Goal: Task Accomplishment & Management: Manage account settings

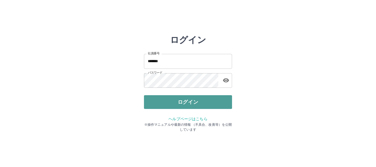
click at [179, 107] on button "ログイン" at bounding box center [188, 102] width 88 height 14
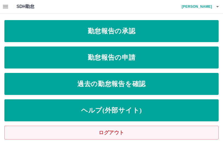
click at [121, 131] on link "ログアウト" at bounding box center [111, 133] width 214 height 14
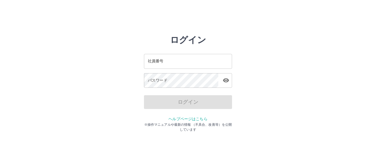
click at [157, 62] on input "社員番号" at bounding box center [188, 61] width 88 height 15
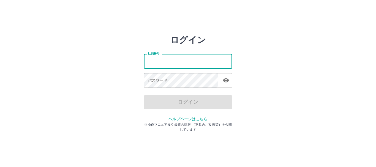
type input "*******"
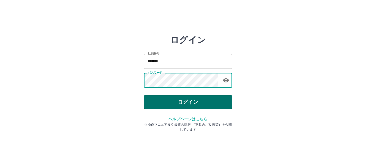
click at [179, 99] on button "ログイン" at bounding box center [188, 102] width 88 height 14
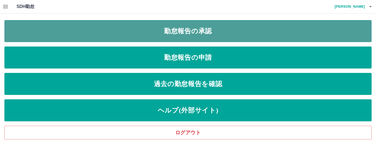
click at [215, 38] on link "勤怠報告の承認" at bounding box center [187, 31] width 367 height 22
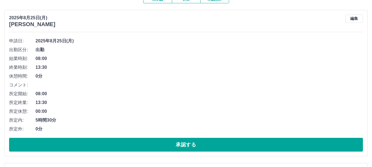
scroll to position [82, 0]
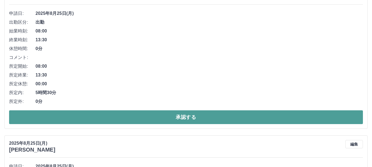
click at [181, 117] on button "承認する" at bounding box center [185, 117] width 353 height 14
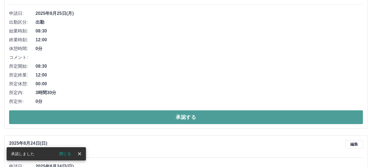
click at [172, 119] on button "承認する" at bounding box center [185, 117] width 353 height 14
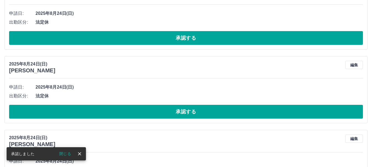
scroll to position [0, 0]
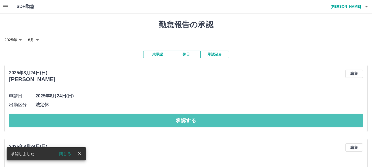
click at [172, 119] on button "承認する" at bounding box center [185, 121] width 353 height 14
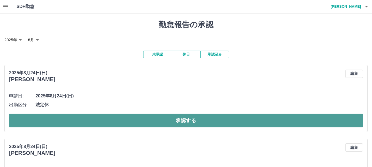
click at [176, 125] on button "承認する" at bounding box center [185, 121] width 353 height 14
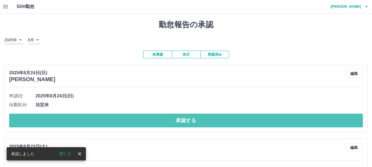
click at [176, 125] on button "承認する" at bounding box center [185, 121] width 353 height 14
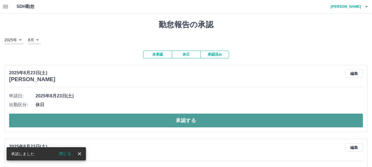
click at [175, 123] on button "承認する" at bounding box center [185, 121] width 353 height 14
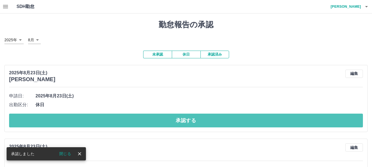
click at [175, 123] on button "承認する" at bounding box center [185, 121] width 353 height 14
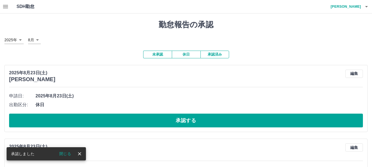
click at [175, 123] on button "承認する" at bounding box center [185, 121] width 353 height 14
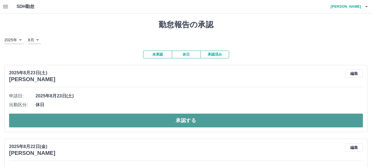
click at [192, 122] on button "承認する" at bounding box center [185, 121] width 353 height 14
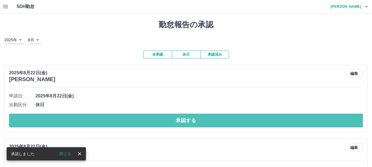
click at [192, 122] on button "承認する" at bounding box center [185, 121] width 353 height 14
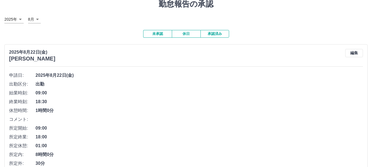
scroll to position [55, 0]
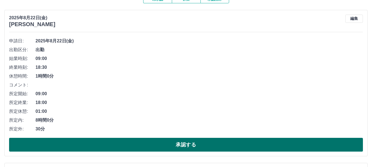
click at [148, 146] on button "承認する" at bounding box center [185, 145] width 353 height 14
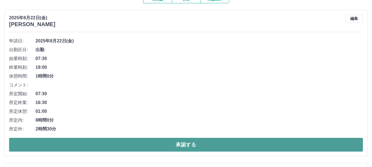
click at [165, 147] on button "承認する" at bounding box center [185, 145] width 353 height 14
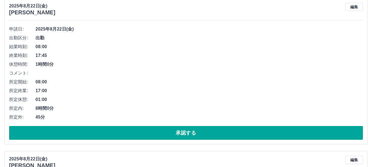
scroll to position [220, 0]
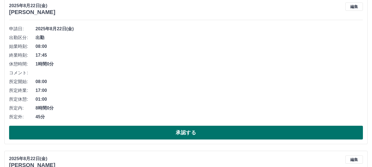
click at [150, 131] on button "承認する" at bounding box center [185, 133] width 353 height 14
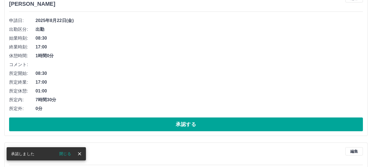
scroll to position [260, 0]
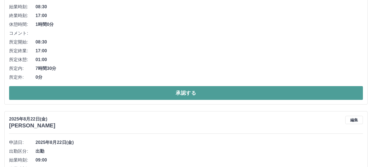
click at [157, 95] on button "承認する" at bounding box center [185, 93] width 353 height 14
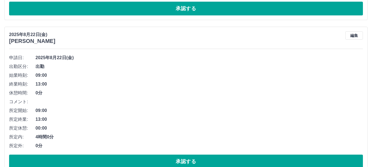
scroll to position [162, 0]
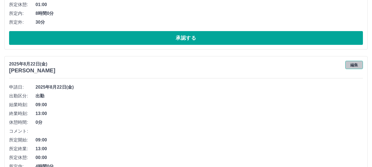
click at [358, 64] on button "編集" at bounding box center [354, 65] width 18 height 8
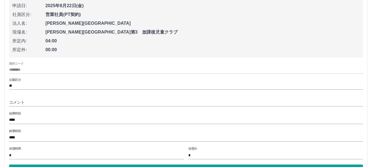
scroll to position [272, 0]
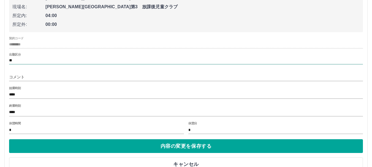
click at [65, 62] on input "**" at bounding box center [185, 60] width 353 height 7
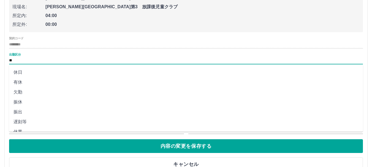
scroll to position [6, 0]
click at [83, 38] on div "契約コード ********" at bounding box center [185, 43] width 353 height 12
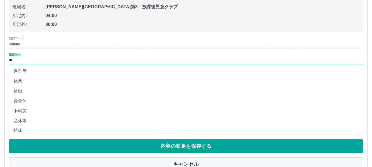
scroll to position [61, 0]
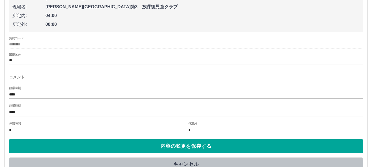
click at [180, 164] on button "キャンセル" at bounding box center [185, 164] width 353 height 14
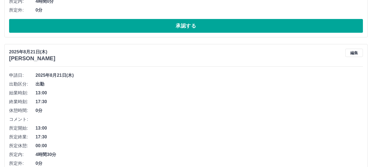
scroll to position [354, 0]
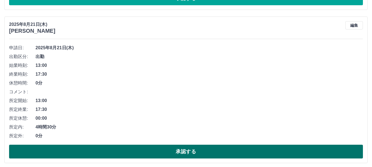
click at [183, 151] on button "承認する" at bounding box center [185, 152] width 353 height 14
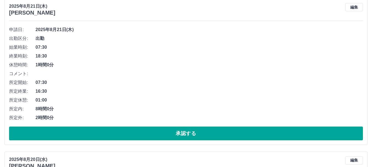
scroll to position [409, 0]
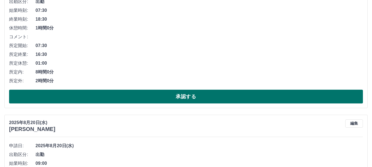
click at [186, 101] on button "承認する" at bounding box center [185, 97] width 353 height 14
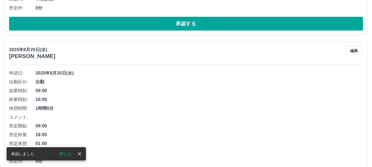
scroll to position [366, 0]
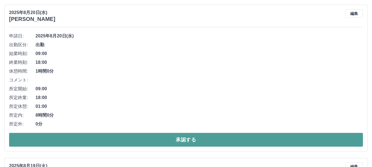
click at [196, 139] on button "承認する" at bounding box center [185, 140] width 353 height 14
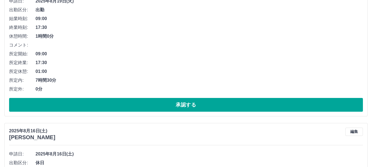
scroll to position [405, 0]
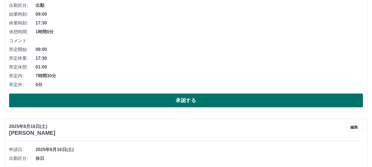
click at [190, 102] on button "承認する" at bounding box center [185, 100] width 353 height 14
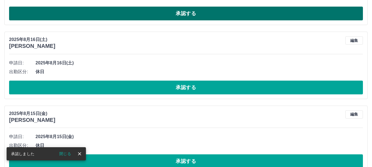
scroll to position [362, 0]
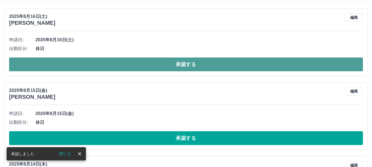
click at [189, 67] on button "承認する" at bounding box center [185, 64] width 353 height 14
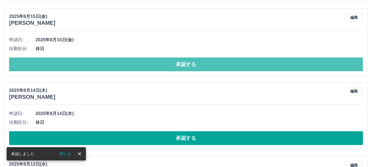
click at [189, 67] on button "承認する" at bounding box center [185, 64] width 353 height 14
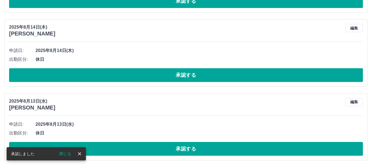
scroll to position [352, 0]
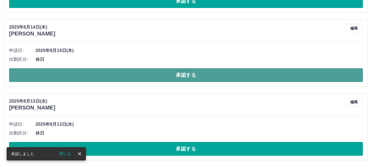
click at [188, 75] on button "承認する" at bounding box center [185, 75] width 353 height 14
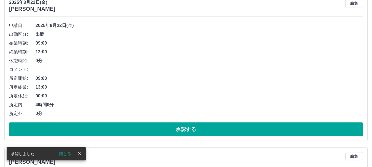
scroll to position [278, 0]
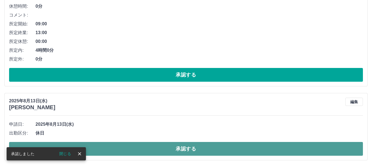
click at [190, 149] on button "承認する" at bounding box center [185, 149] width 353 height 14
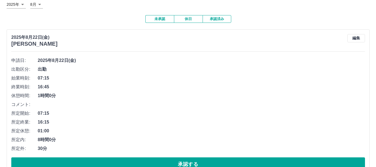
scroll to position [0, 0]
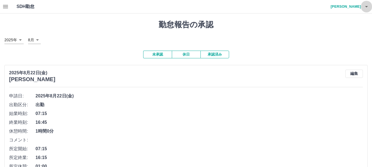
click at [366, 5] on icon "button" at bounding box center [366, 6] width 7 height 7
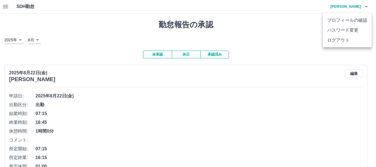
click at [339, 42] on li "ログアウト" at bounding box center [347, 40] width 49 height 10
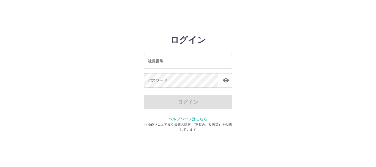
click at [176, 62] on input "社員番号" at bounding box center [188, 61] width 88 height 15
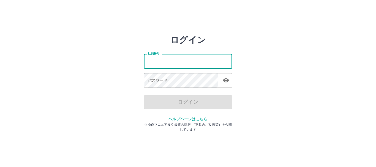
type input "*******"
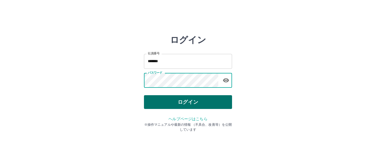
click at [188, 101] on button "ログイン" at bounding box center [188, 102] width 88 height 14
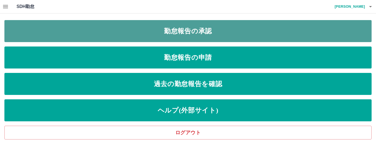
click at [197, 38] on link "勤怠報告の承認" at bounding box center [187, 31] width 367 height 22
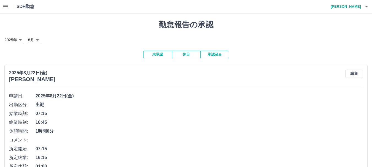
click at [224, 56] on button "承認済み" at bounding box center [214, 55] width 29 height 8
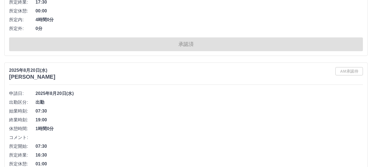
scroll to position [3031, 0]
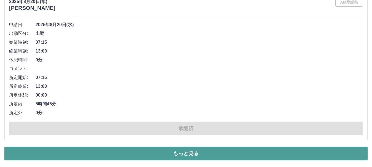
click at [241, 154] on button "もっと見る" at bounding box center [185, 154] width 363 height 14
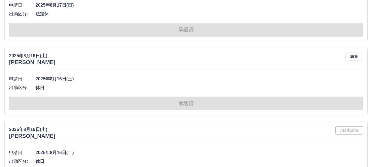
scroll to position [5826, 0]
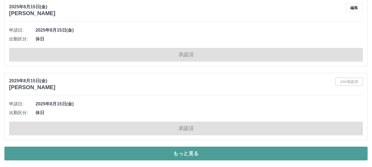
click at [234, 156] on button "もっと見る" at bounding box center [185, 154] width 363 height 14
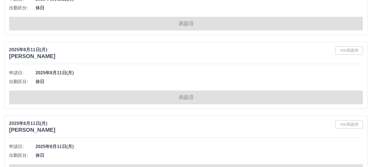
scroll to position [7961, 0]
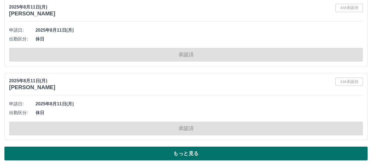
click at [203, 158] on button "もっと見る" at bounding box center [185, 154] width 363 height 14
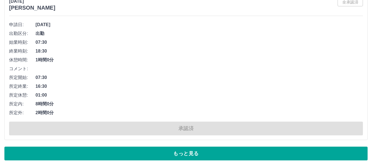
scroll to position [10518, 0]
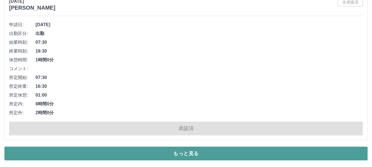
click at [184, 153] on button "もっと見る" at bounding box center [185, 154] width 363 height 14
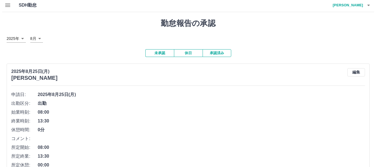
scroll to position [0, 0]
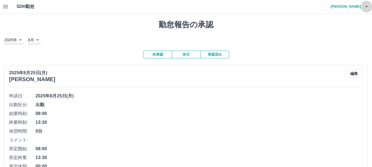
click at [365, 6] on icon "button" at bounding box center [366, 6] width 3 height 1
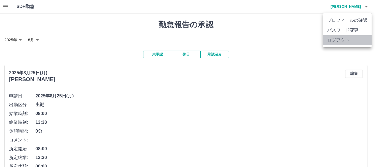
click at [355, 39] on li "ログアウト" at bounding box center [347, 40] width 49 height 10
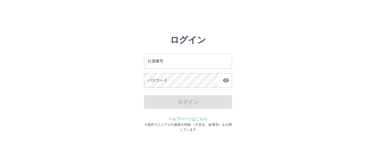
click at [200, 64] on input "社員番号" at bounding box center [188, 61] width 88 height 15
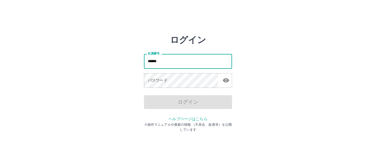
click at [174, 61] on input "******" at bounding box center [188, 61] width 88 height 15
type input "*******"
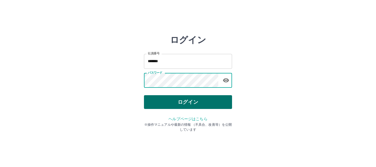
click at [183, 100] on button "ログイン" at bounding box center [188, 102] width 88 height 14
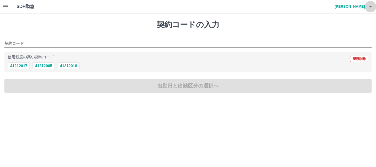
click at [372, 6] on icon "button" at bounding box center [370, 6] width 3 height 1
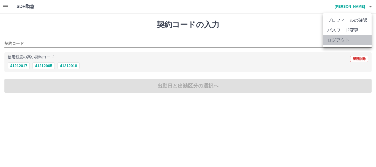
click at [354, 40] on li "ログアウト" at bounding box center [347, 40] width 49 height 10
